Goal: Task Accomplishment & Management: Manage account settings

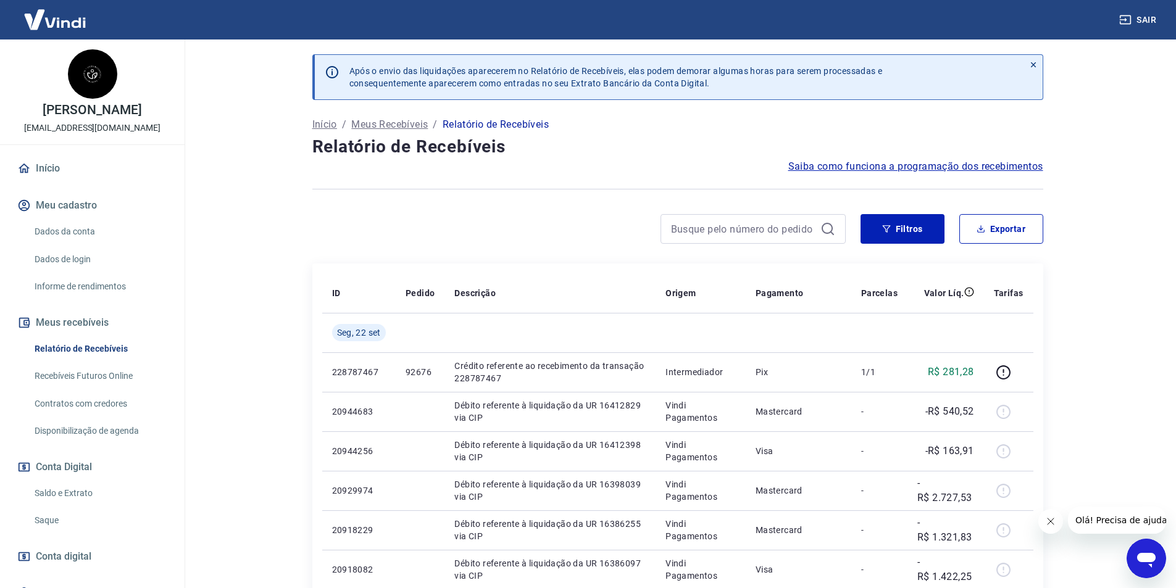
click at [1059, 519] on button "Fechar mensagem da empresa" at bounding box center [1050, 521] width 25 height 25
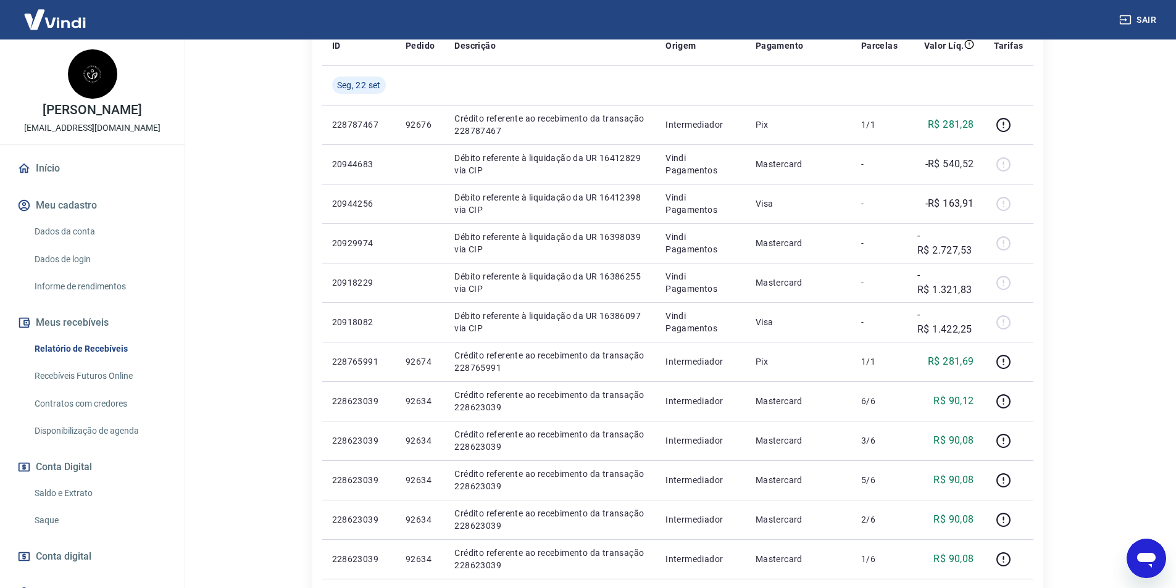
scroll to position [247, 0]
click at [115, 523] on link "Saque" at bounding box center [100, 520] width 140 height 25
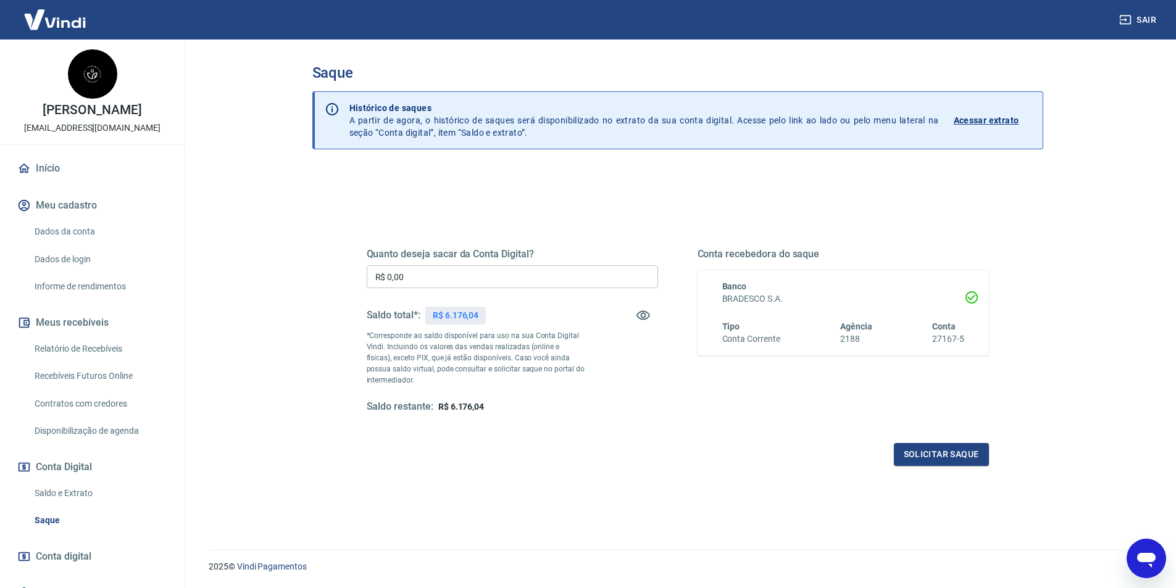
click at [583, 270] on input "R$ 0,00" at bounding box center [512, 276] width 291 height 23
type input "R$ 6.176,04"
click at [919, 457] on button "Solicitar saque" at bounding box center [941, 454] width 95 height 23
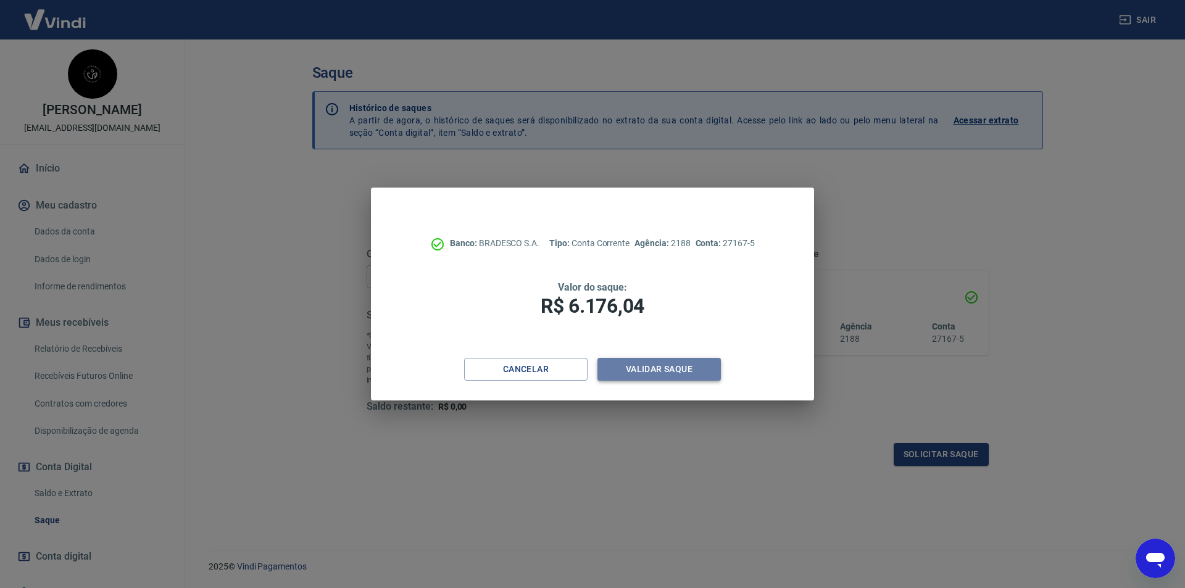
click at [663, 371] on button "Validar saque" at bounding box center [659, 369] width 123 height 23
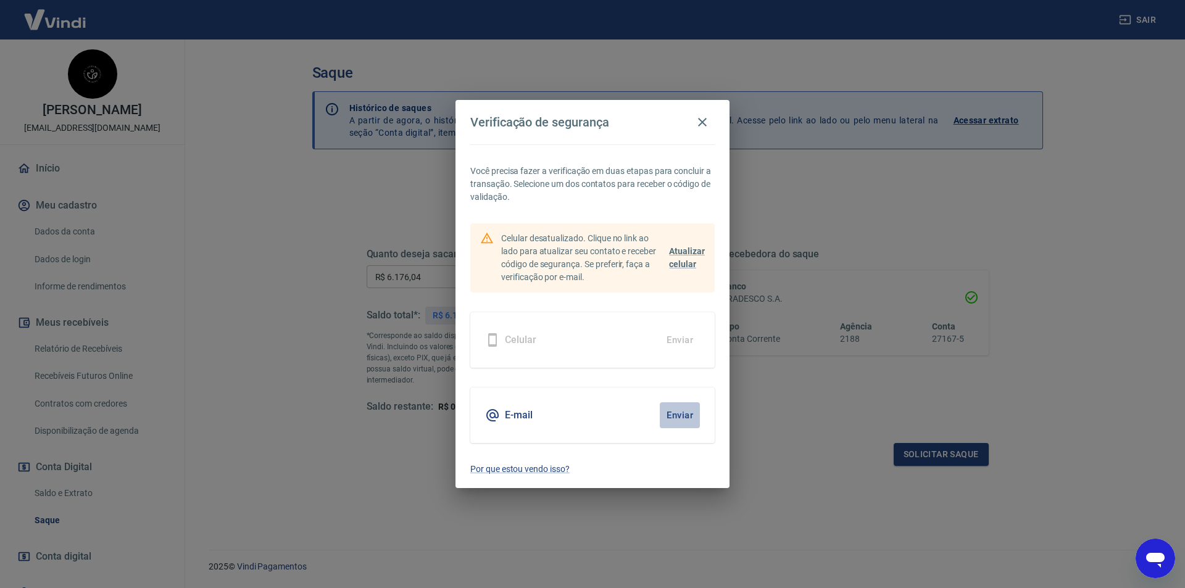
click at [671, 412] on button "Enviar" at bounding box center [680, 416] width 40 height 26
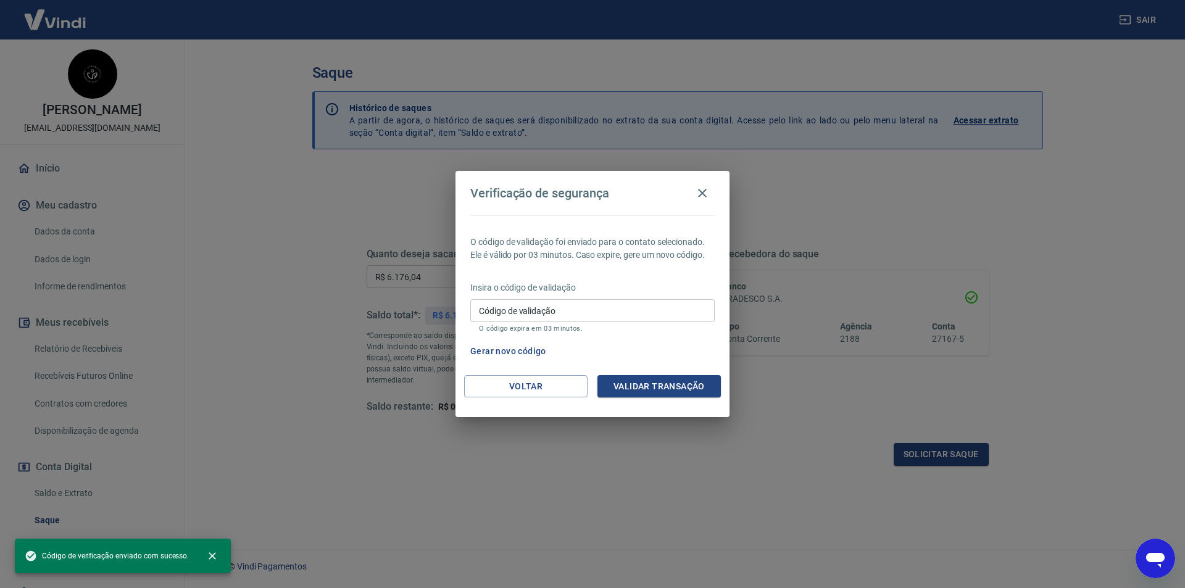
click at [557, 316] on input "Código de validação" at bounding box center [592, 310] width 244 height 23
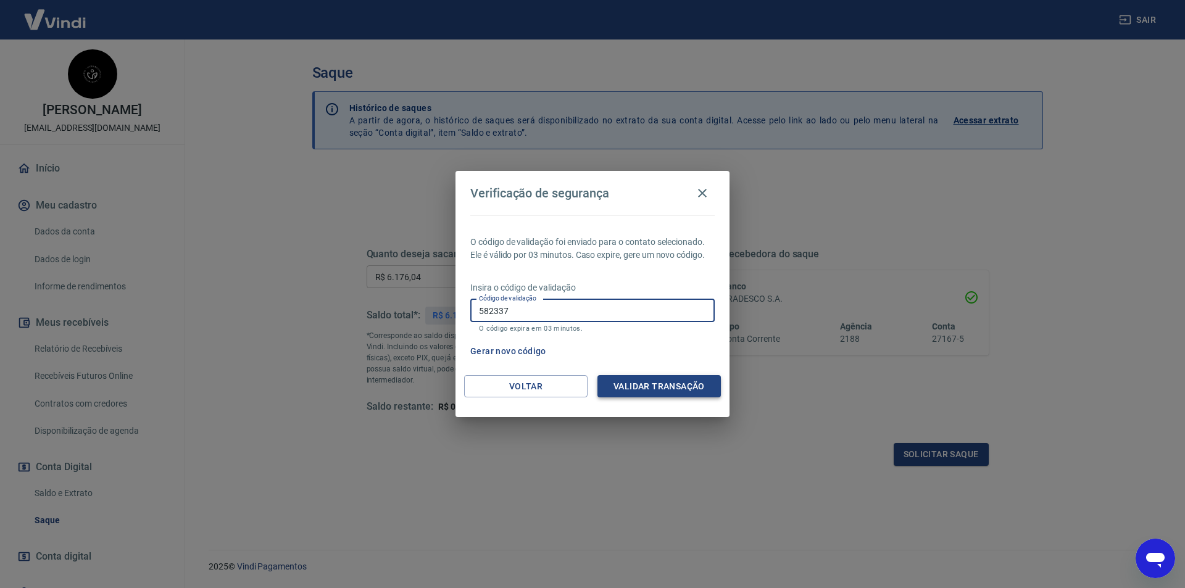
type input "582337"
click at [629, 378] on button "Validar transação" at bounding box center [659, 386] width 123 height 23
